Goal: Task Accomplishment & Management: Manage account settings

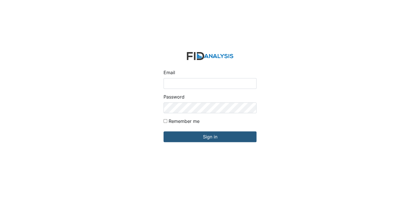
drag, startPoint x: 180, startPoint y: 83, endPoint x: 181, endPoint y: 86, distance: 3.1
click at [180, 83] on input "Email" at bounding box center [209, 83] width 93 height 11
type input "[EMAIL_ADDRESS][DOMAIN_NAME]"
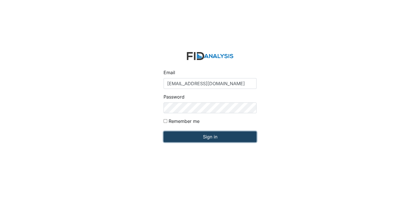
click at [211, 138] on input "Sign in" at bounding box center [209, 136] width 93 height 11
